Goal: Task Accomplishment & Management: Complete application form

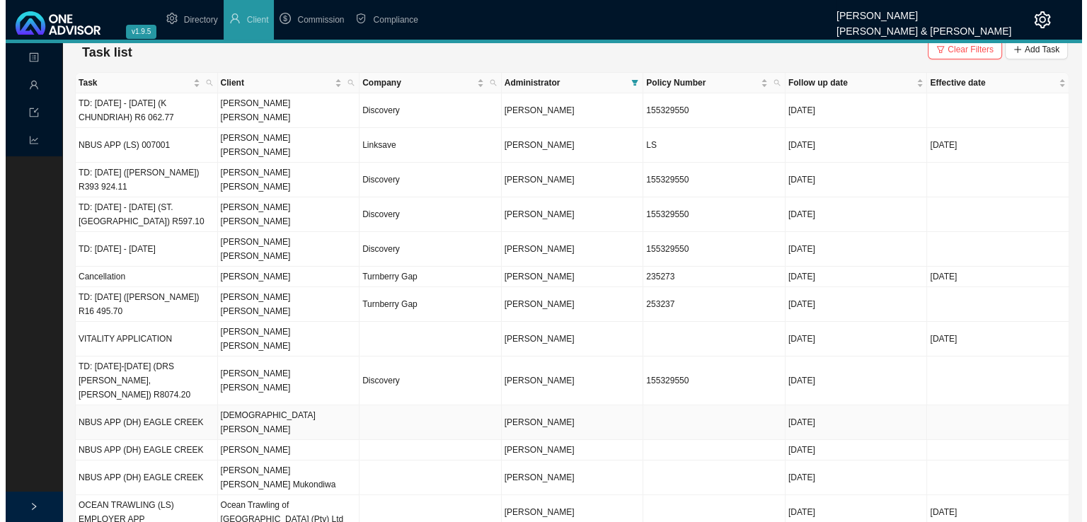
scroll to position [13, 0]
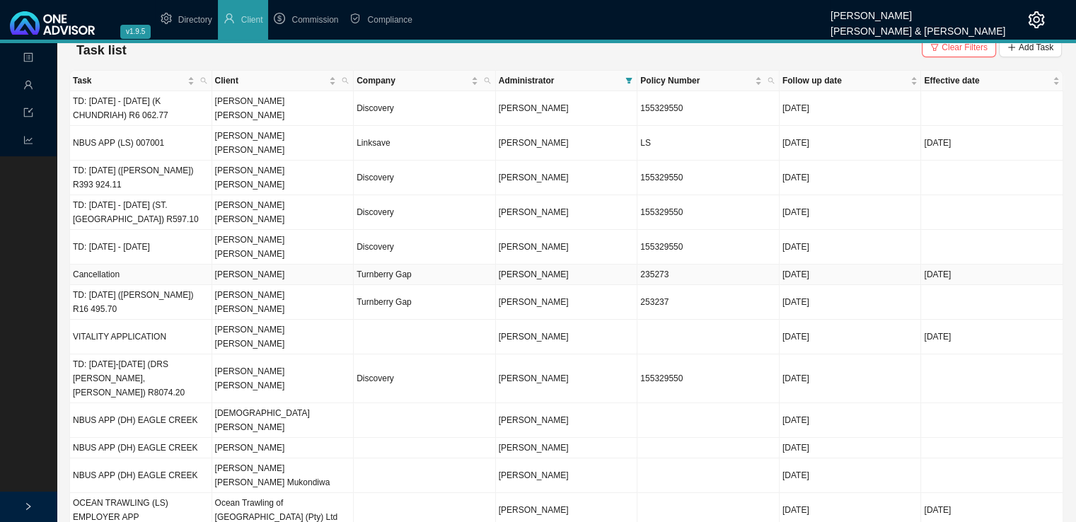
click at [270, 265] on td "[PERSON_NAME]" at bounding box center [283, 275] width 142 height 21
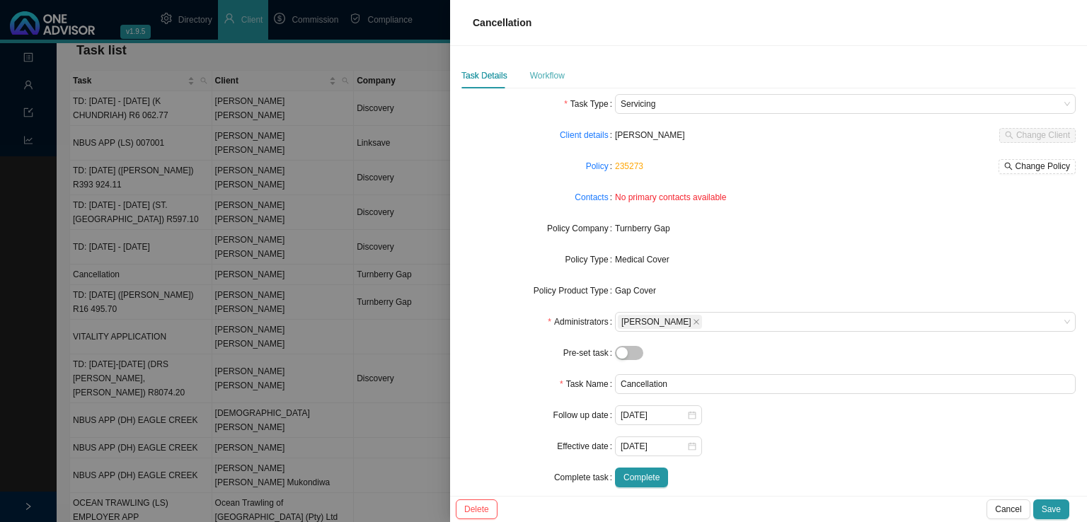
click at [546, 83] on div "Workflow" at bounding box center [547, 75] width 35 height 25
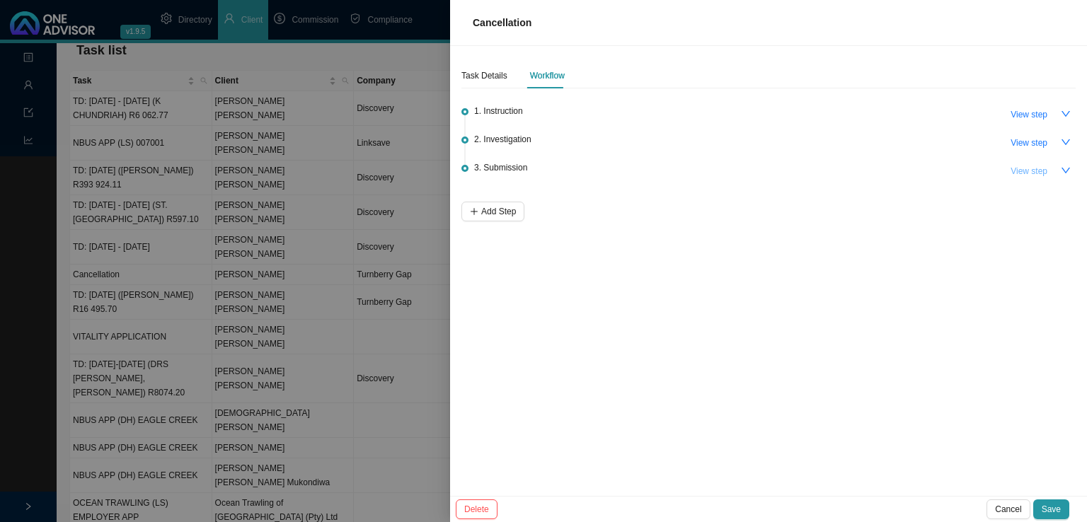
click at [1032, 171] on span "View step" at bounding box center [1028, 171] width 37 height 14
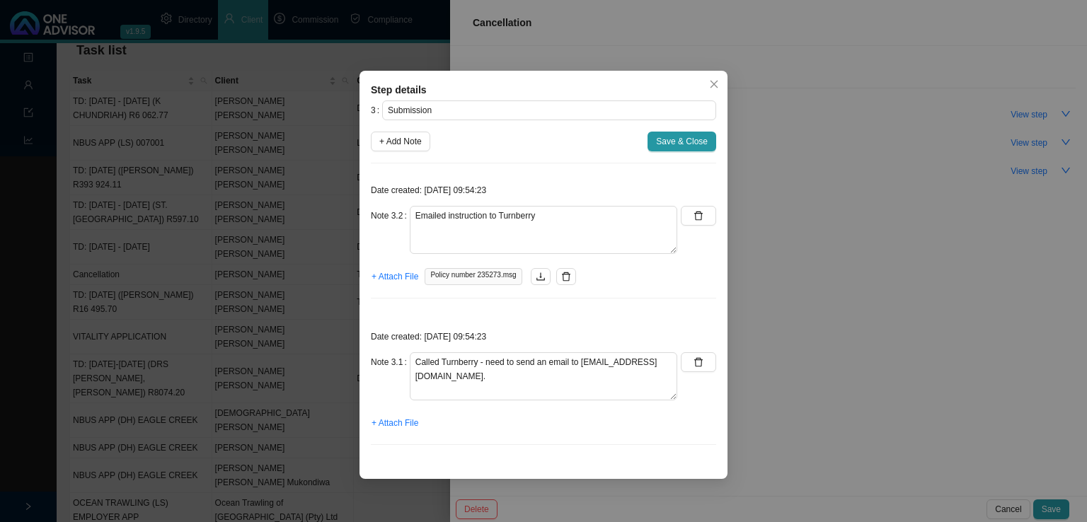
click at [708, 79] on span "Close" at bounding box center [714, 84] width 20 height 10
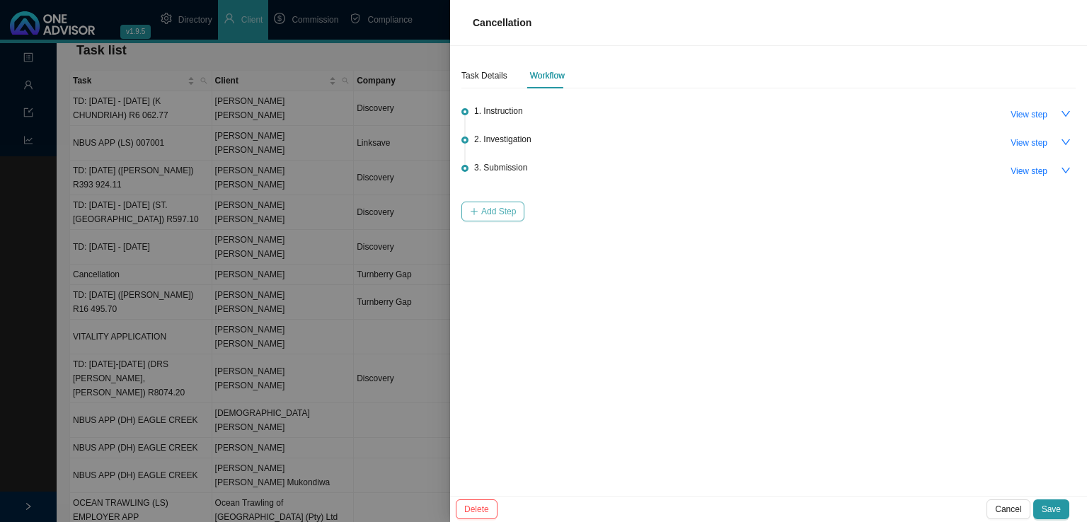
click at [467, 216] on button "Add Step" at bounding box center [492, 212] width 63 height 20
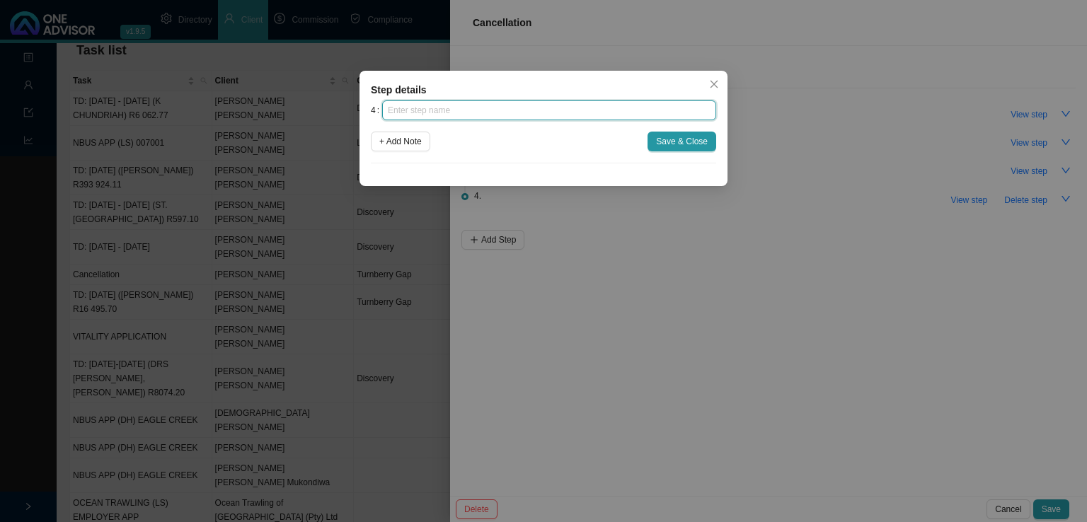
click at [459, 111] on input "text" at bounding box center [549, 110] width 334 height 20
type input "Confirmation of works done"
click at [362, 142] on div "Step details 4 Confirmation of works done + Add Note Save & Close Cancel OK" at bounding box center [543, 128] width 368 height 115
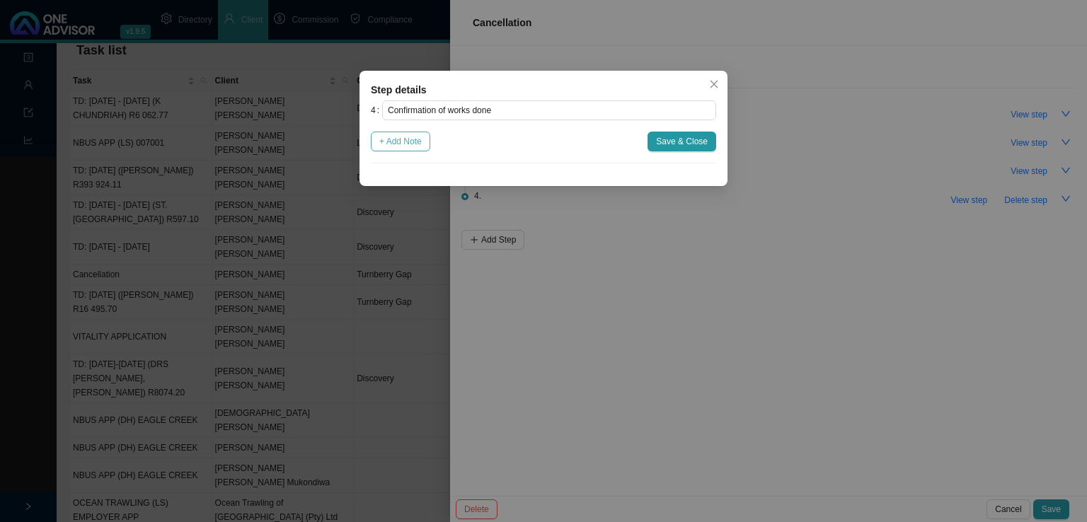
click at [410, 140] on span "+ Add Note" at bounding box center [400, 141] width 42 height 14
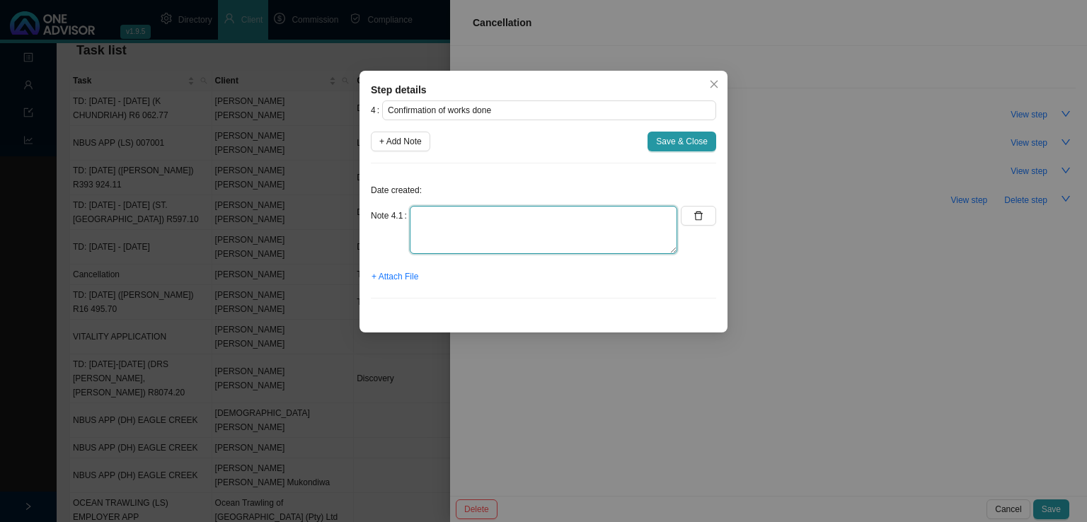
click at [447, 231] on textarea at bounding box center [543, 230] width 267 height 48
type textarea "Received confirmation that the policy has been terminated effective [DATE]"
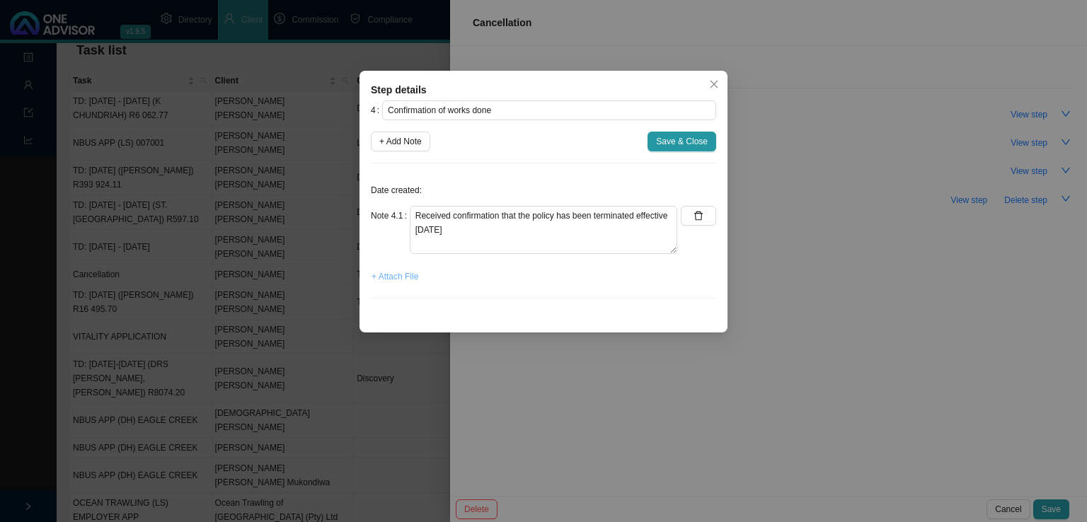
click at [405, 270] on span "+ Attach File" at bounding box center [394, 277] width 47 height 14
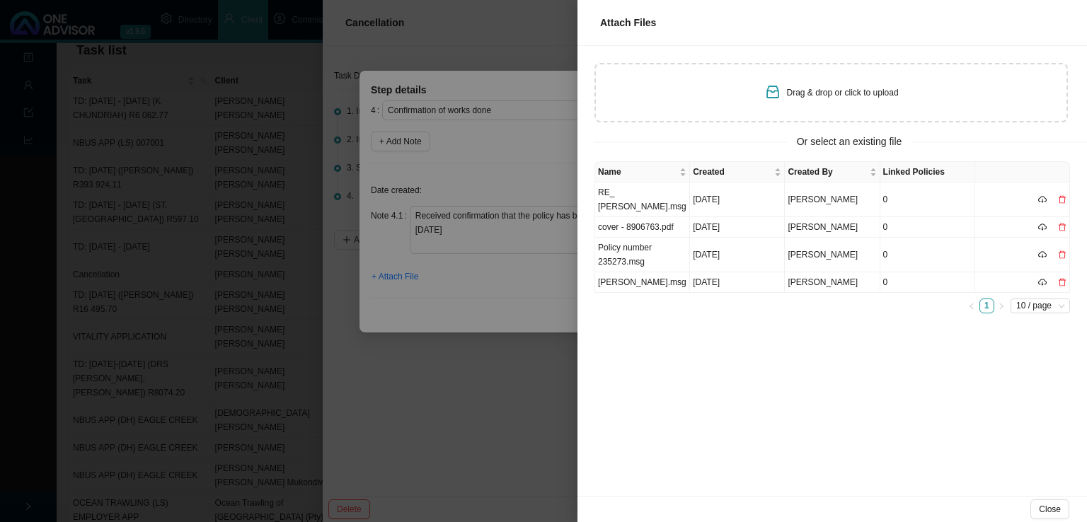
click at [865, 429] on div "Name Created Created By Linked Policies RE_ [PERSON_NAME].msg [DATE] [PERSON_NA…" at bounding box center [831, 328] width 509 height 335
click at [1048, 517] on button "Close" at bounding box center [1049, 510] width 39 height 20
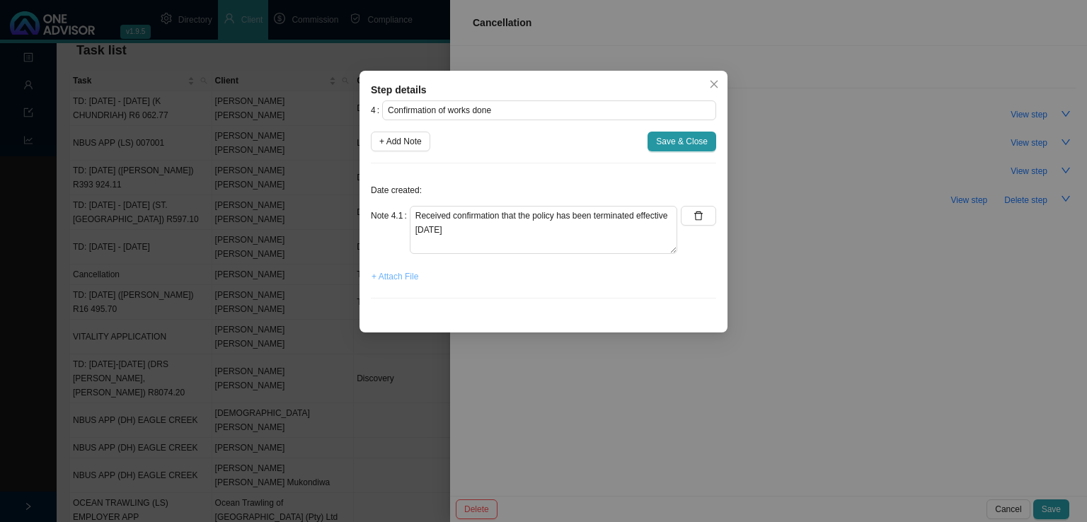
click at [386, 279] on span "+ Attach File" at bounding box center [394, 277] width 47 height 14
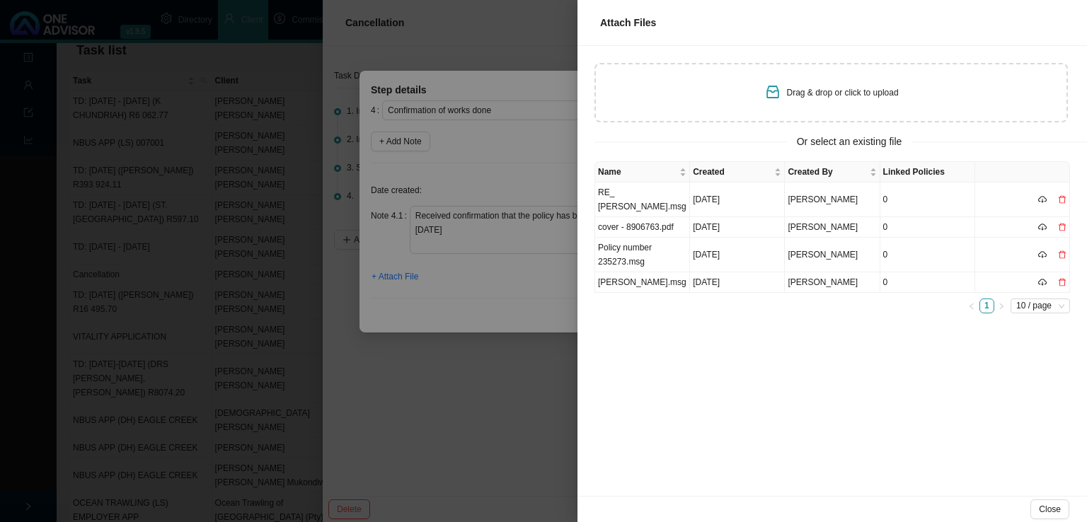
click at [774, 105] on div "Drag & drop or click to upload" at bounding box center [830, 92] width 473 height 59
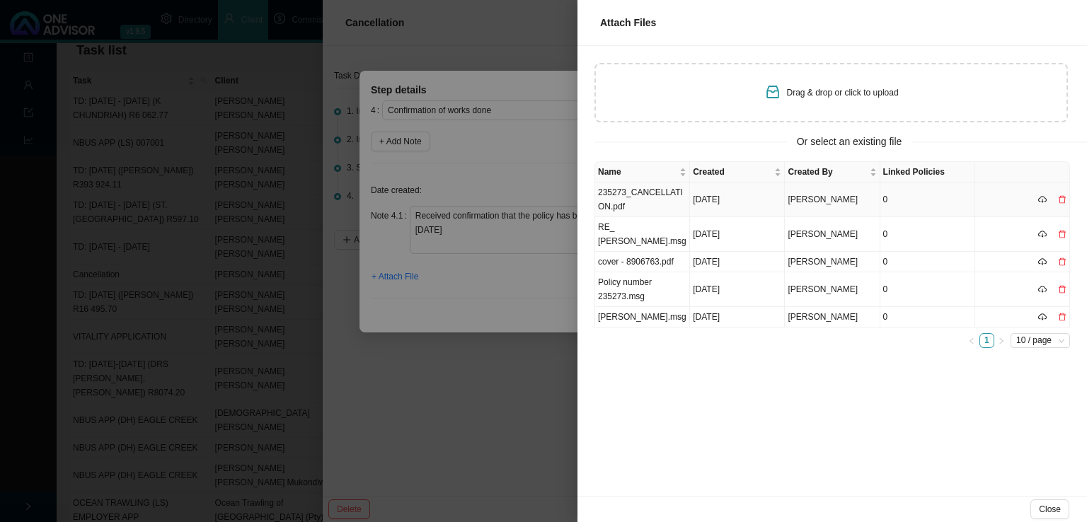
click at [666, 195] on td "235273_CANCELLATION.pdf" at bounding box center [642, 200] width 95 height 35
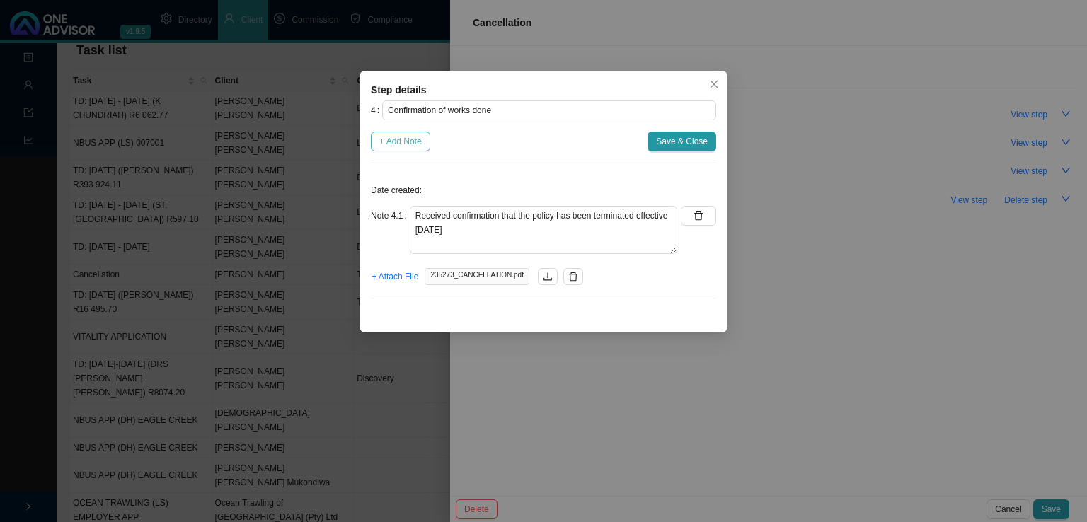
click at [391, 150] on button "+ Add Note" at bounding box center [400, 142] width 59 height 20
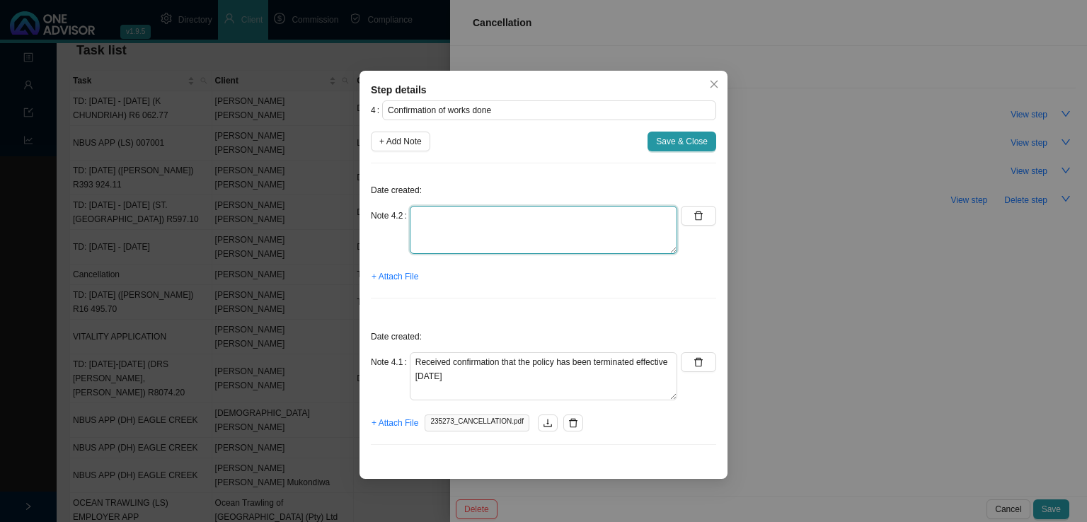
click at [456, 253] on textarea at bounding box center [543, 230] width 267 height 48
type textarea "Emailed confirmation of works done to [PERSON_NAME]"
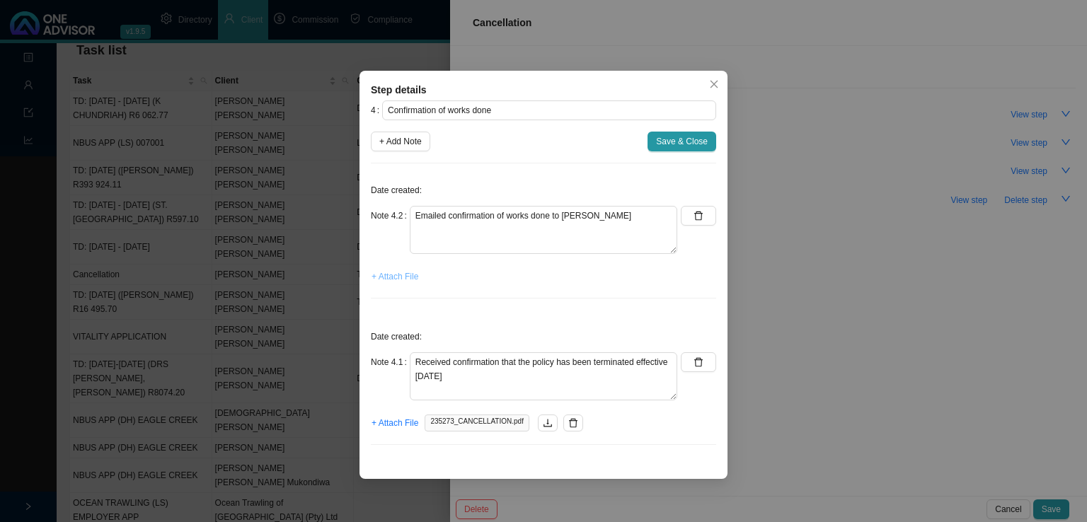
click at [386, 275] on span "+ Attach File" at bounding box center [394, 277] width 47 height 14
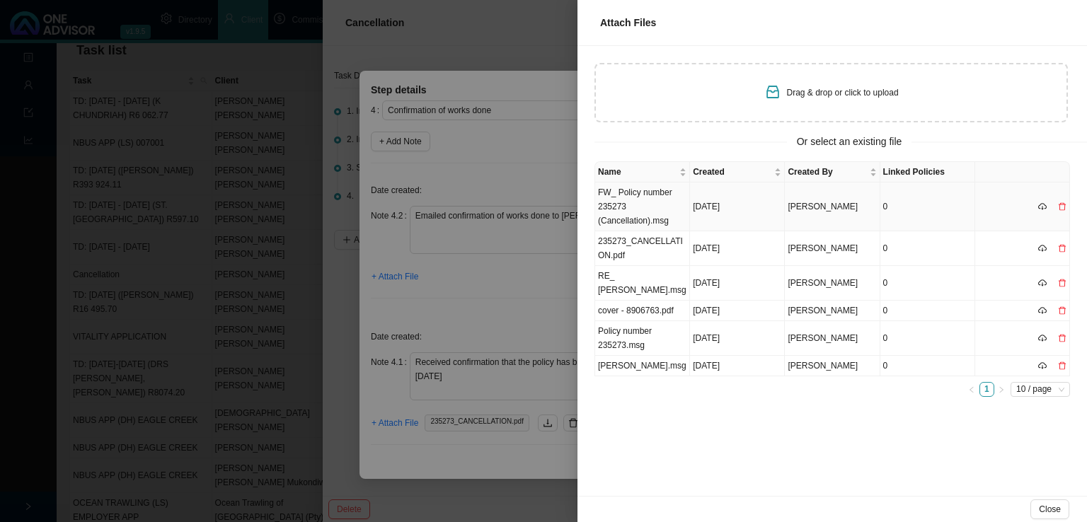
click at [657, 204] on td "FW_ Policy number 235273 (Cancellation).msg" at bounding box center [642, 207] width 95 height 49
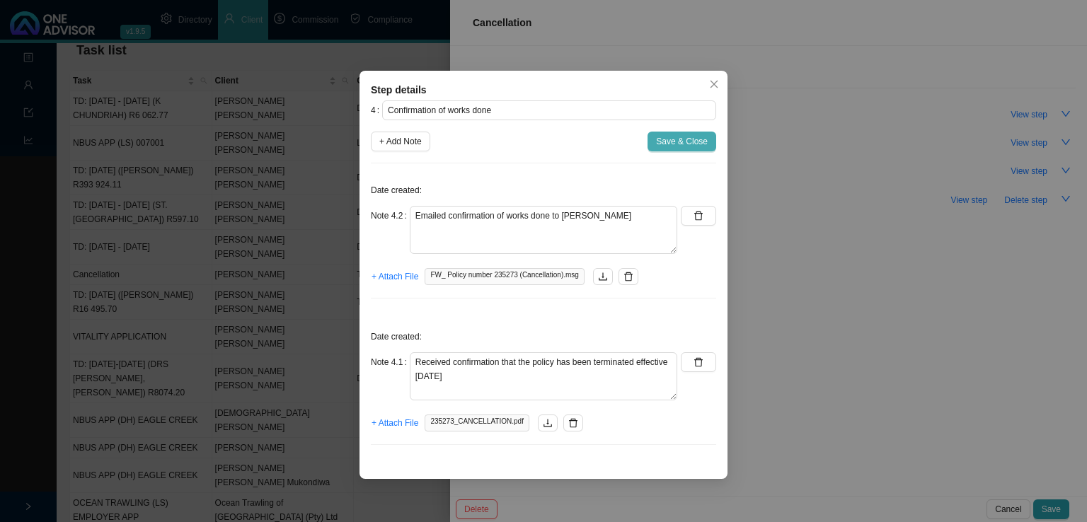
click at [676, 142] on span "Save & Close" at bounding box center [682, 141] width 52 height 14
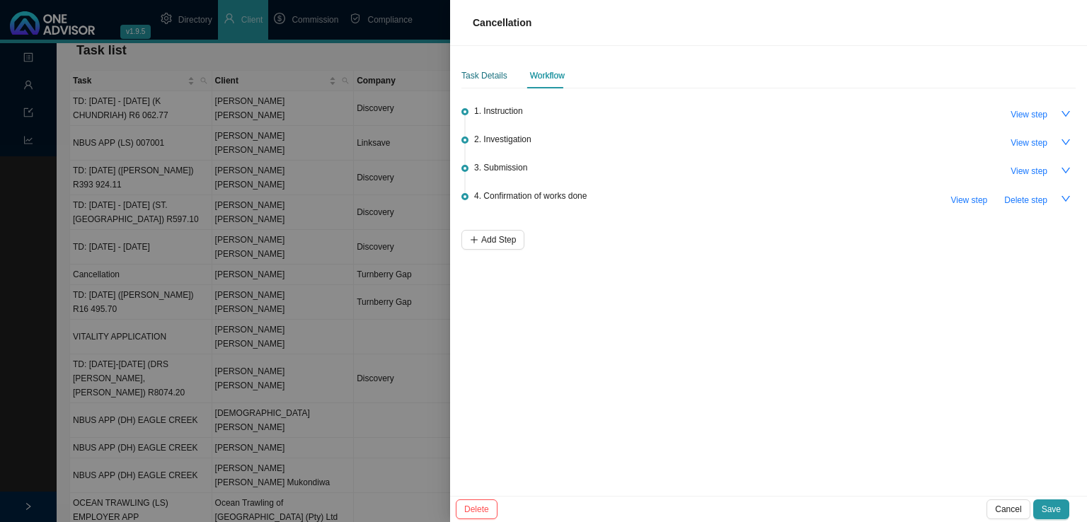
click at [490, 80] on div "Task Details" at bounding box center [484, 76] width 46 height 14
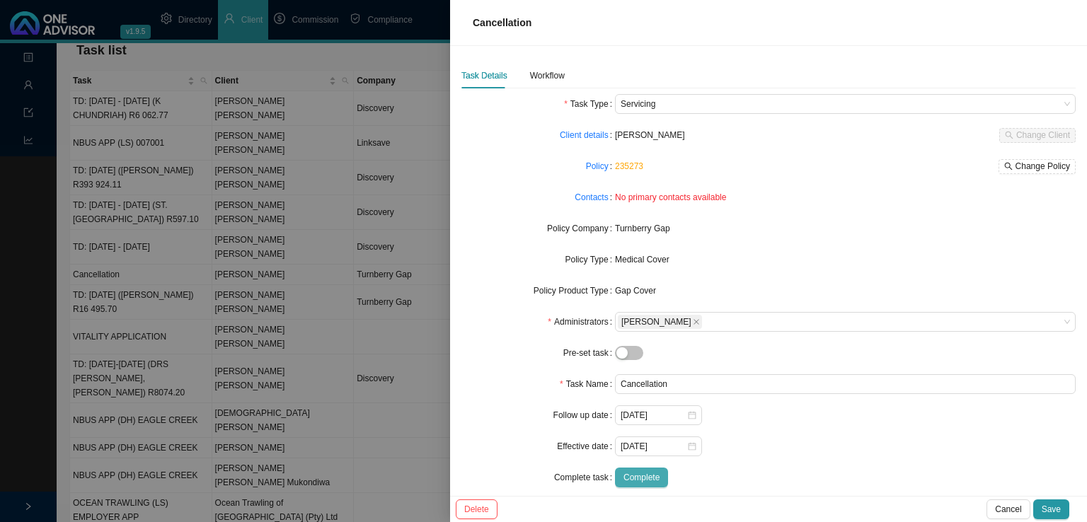
click at [651, 480] on span "Complete" at bounding box center [641, 478] width 36 height 14
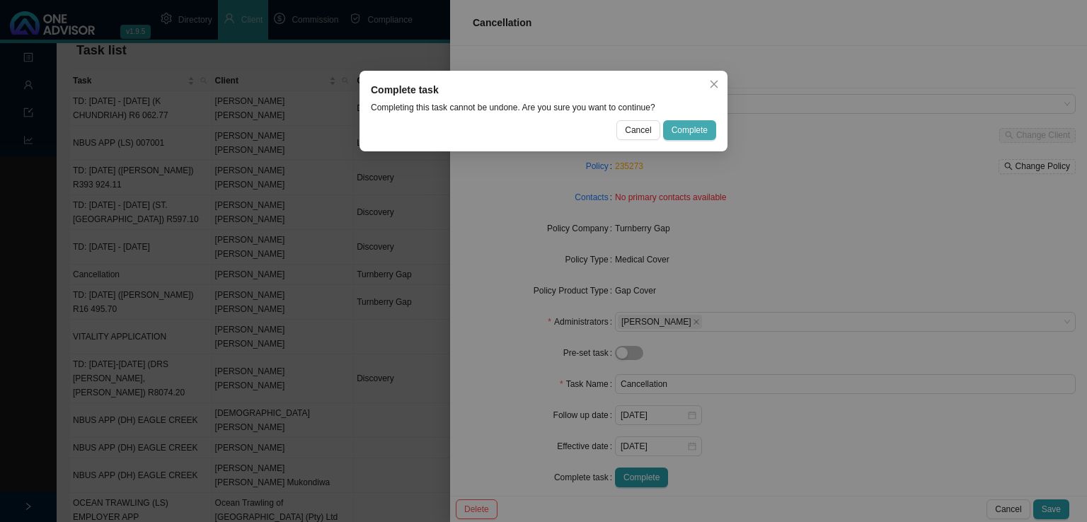
click at [695, 127] on span "Complete" at bounding box center [689, 130] width 36 height 14
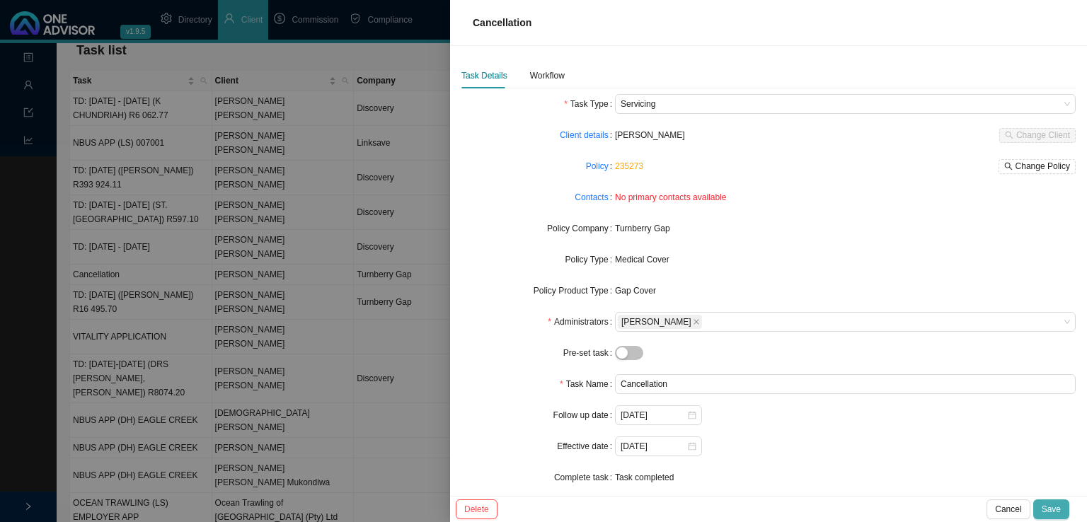
click at [1047, 507] on span "Save" at bounding box center [1051, 509] width 19 height 14
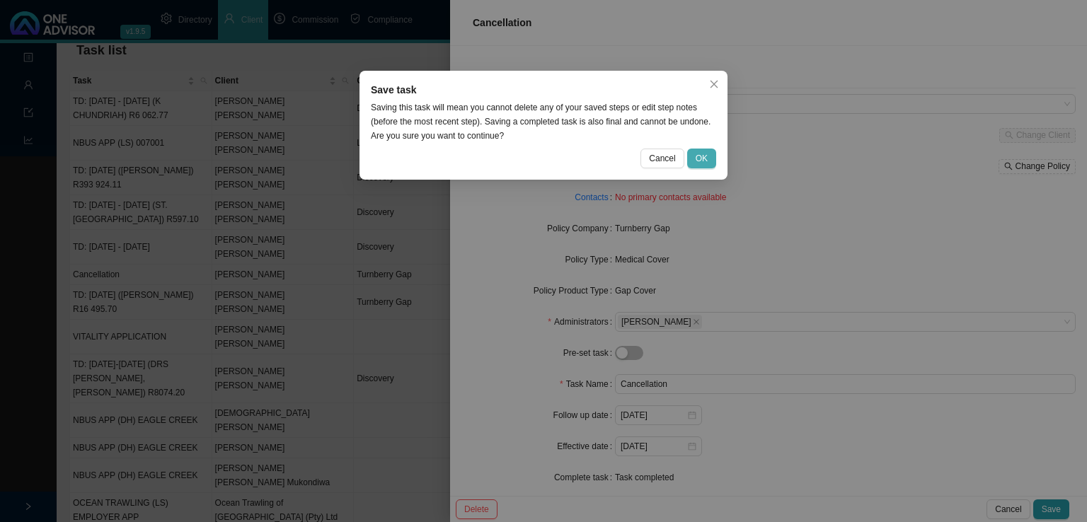
click at [708, 158] on span "OK" at bounding box center [702, 158] width 12 height 14
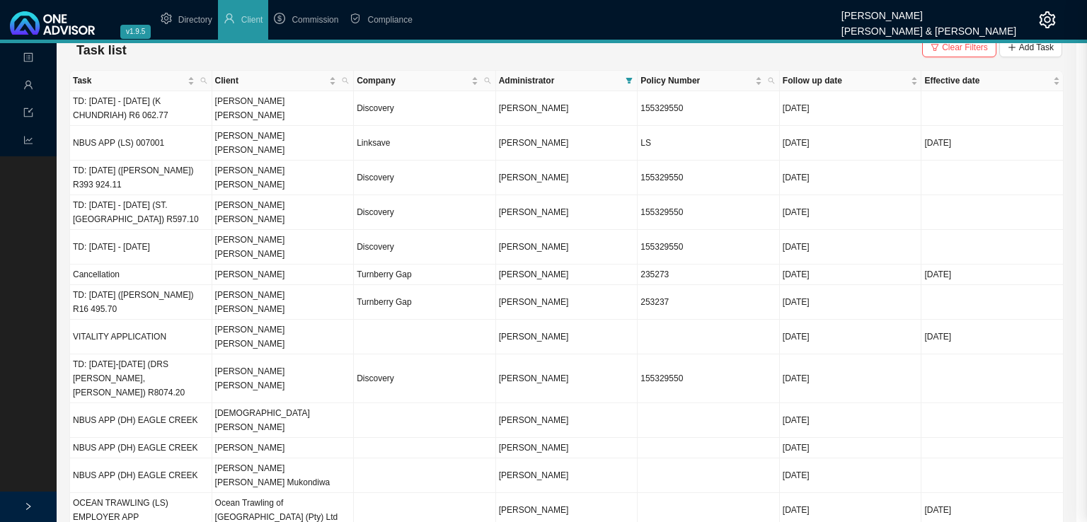
scroll to position [0, 0]
